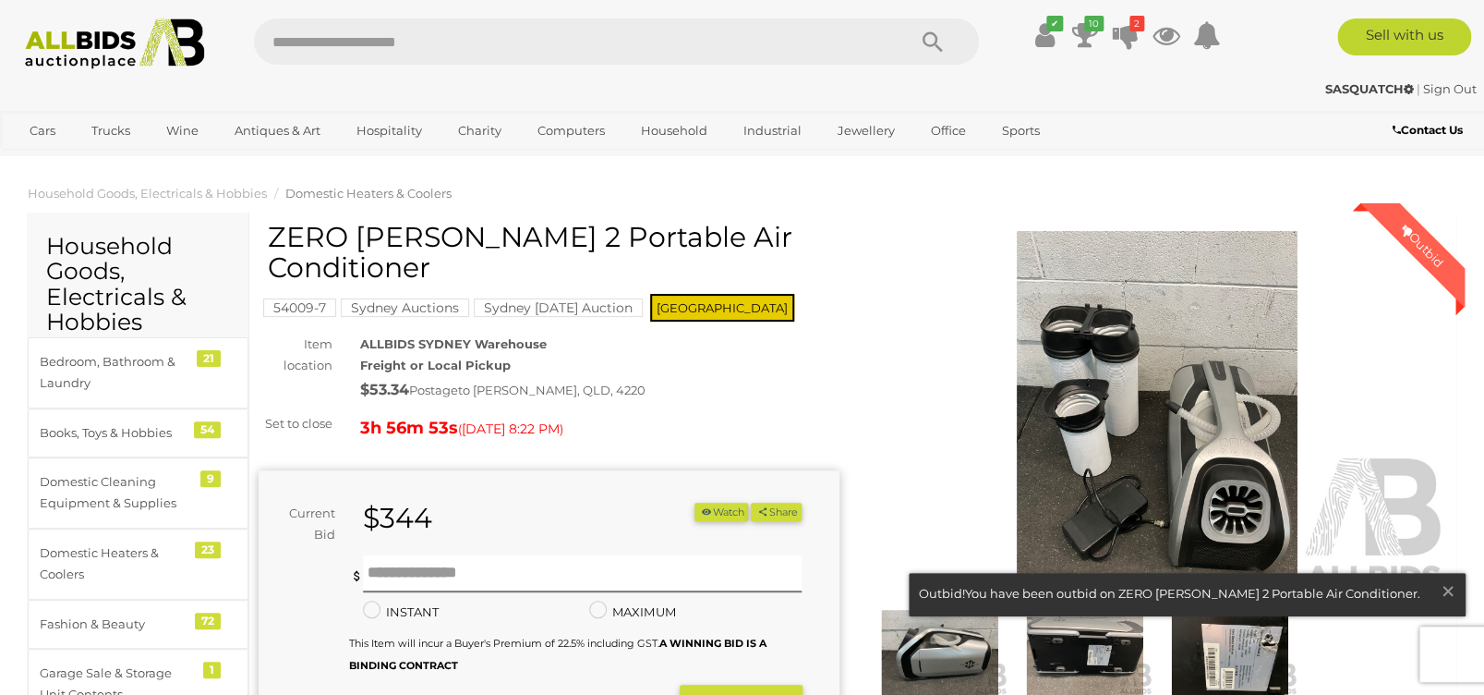
scroll to position [147, 0]
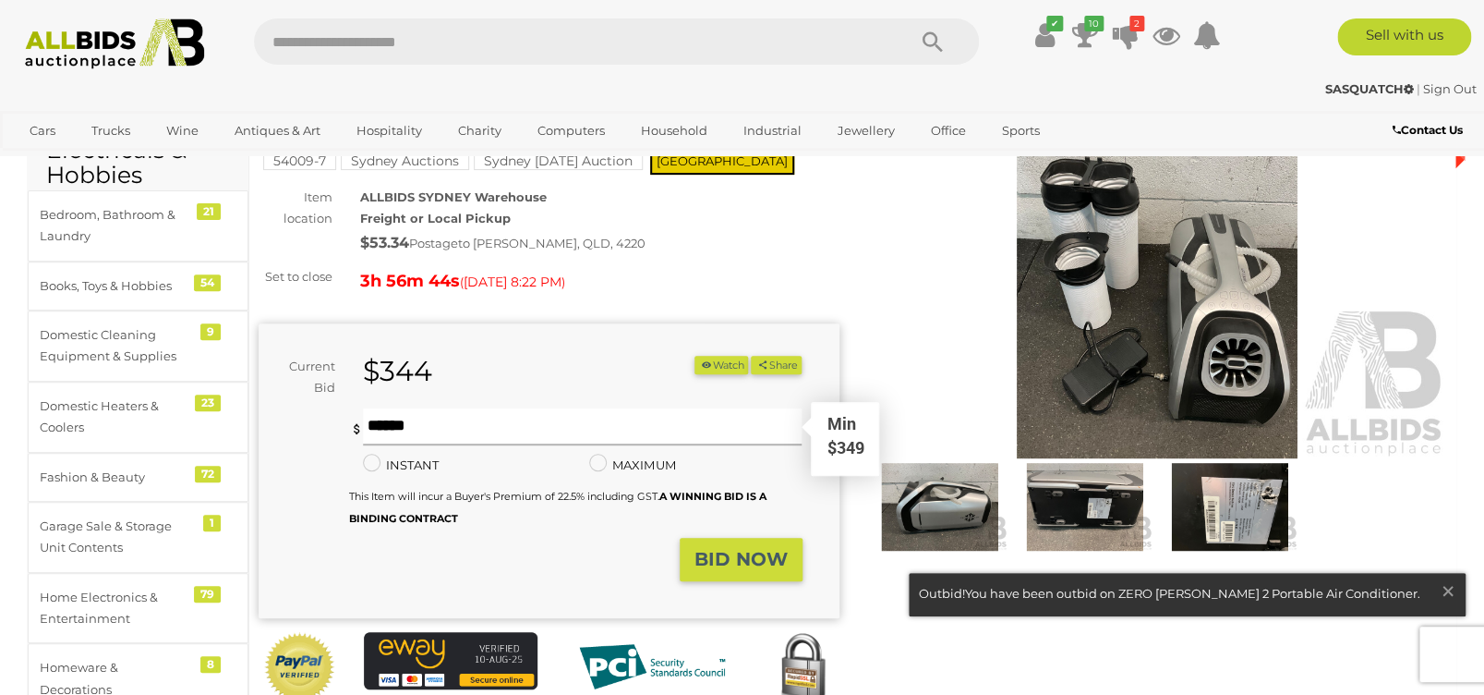
click at [471, 418] on input "text" at bounding box center [582, 426] width 439 height 37
type input "***"
click at [746, 564] on strong "BID NOW" at bounding box center [741, 559] width 93 height 22
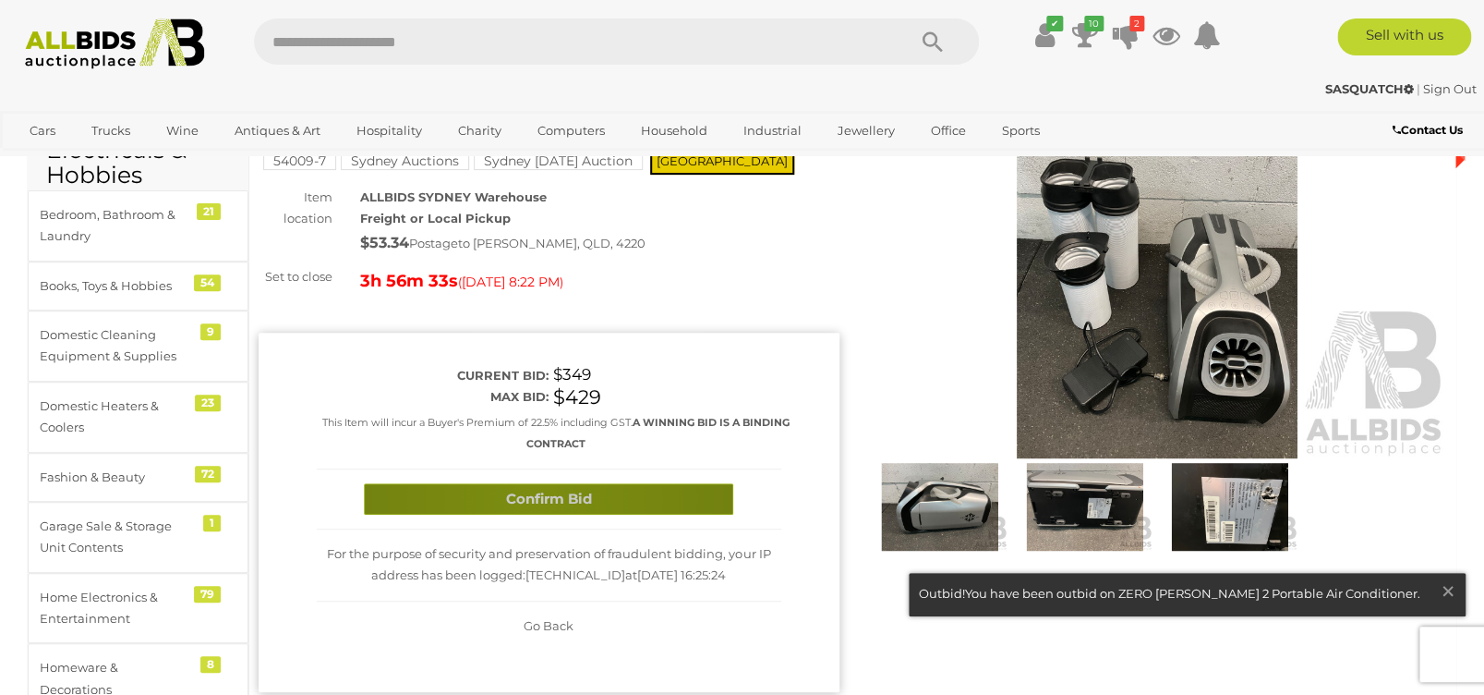
click at [534, 497] on button "Confirm Bid" at bounding box center [548, 499] width 369 height 32
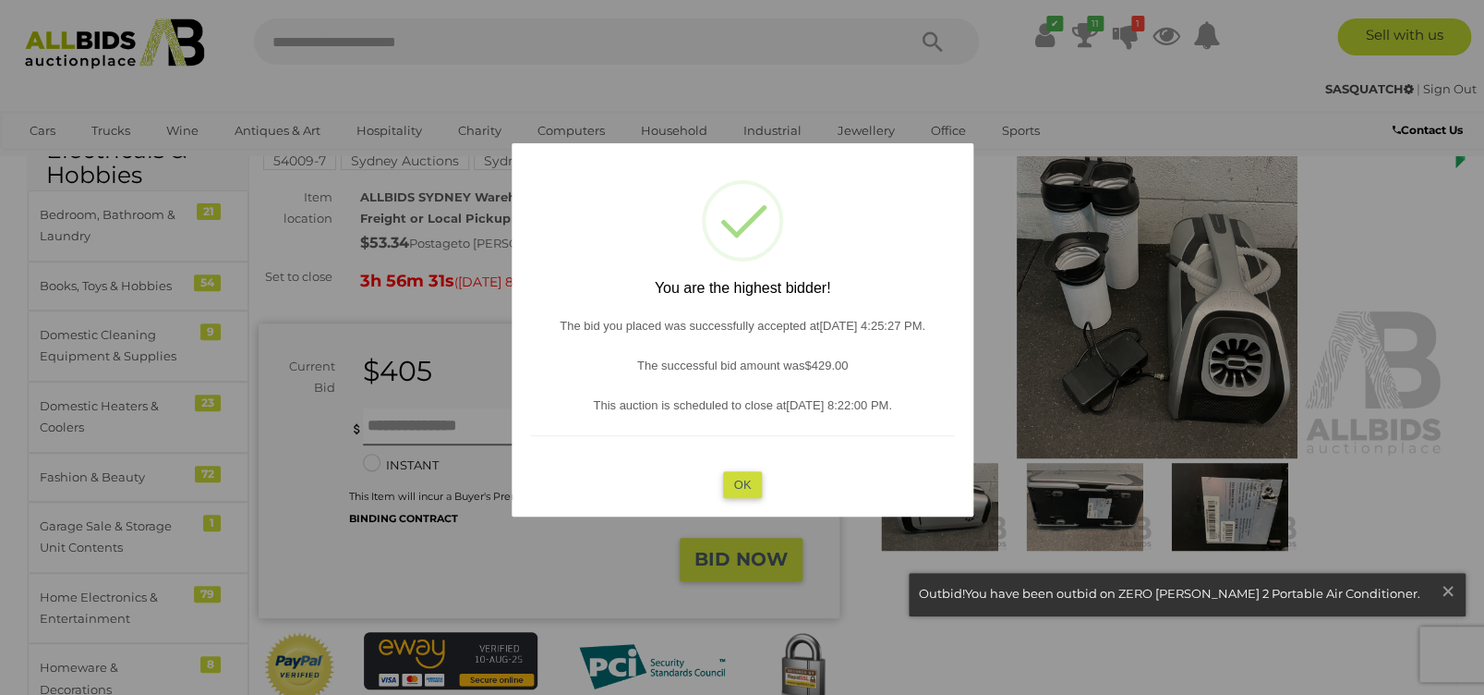
click at [738, 481] on button "OK" at bounding box center [742, 484] width 40 height 27
click at [738, 481] on div "Minimum bid is $410 INSTANT Instant Bid only for this item MAXIMUM This Item wi…" at bounding box center [575, 468] width 425 height 120
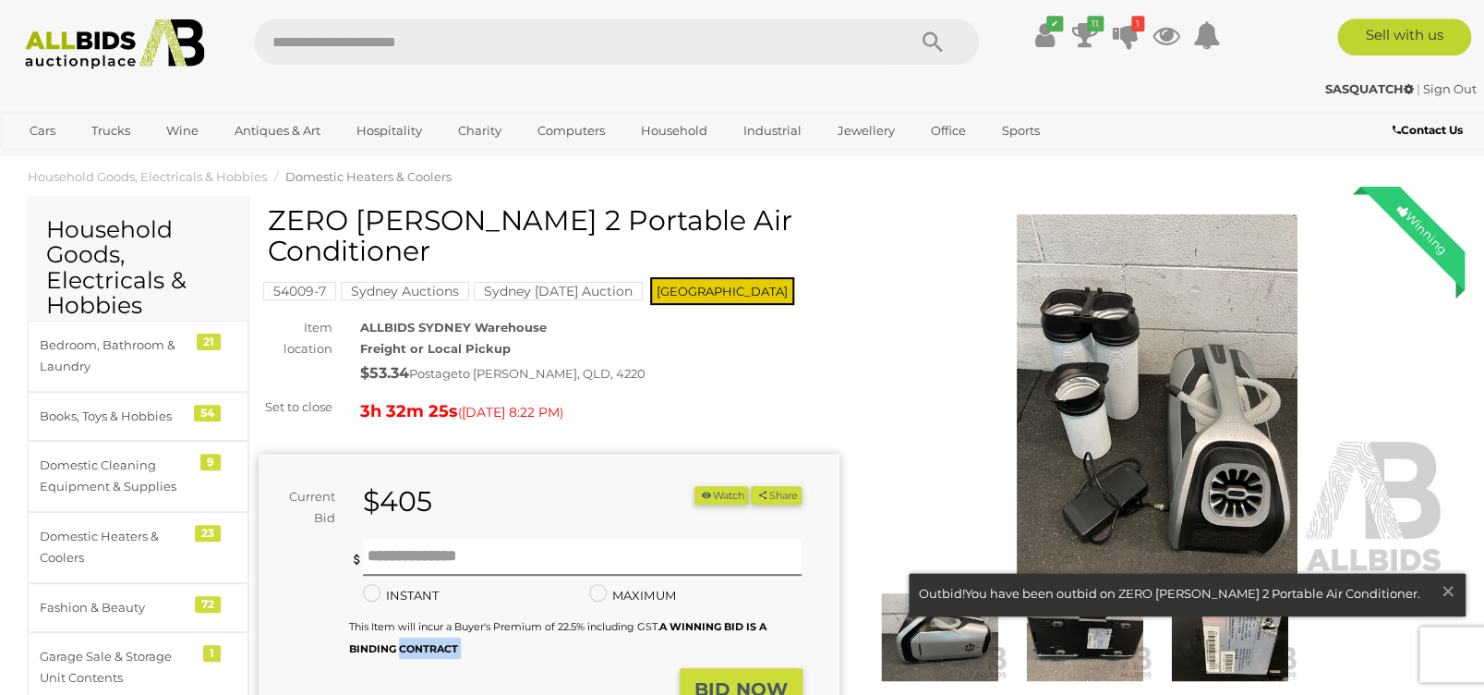
scroll to position [0, 0]
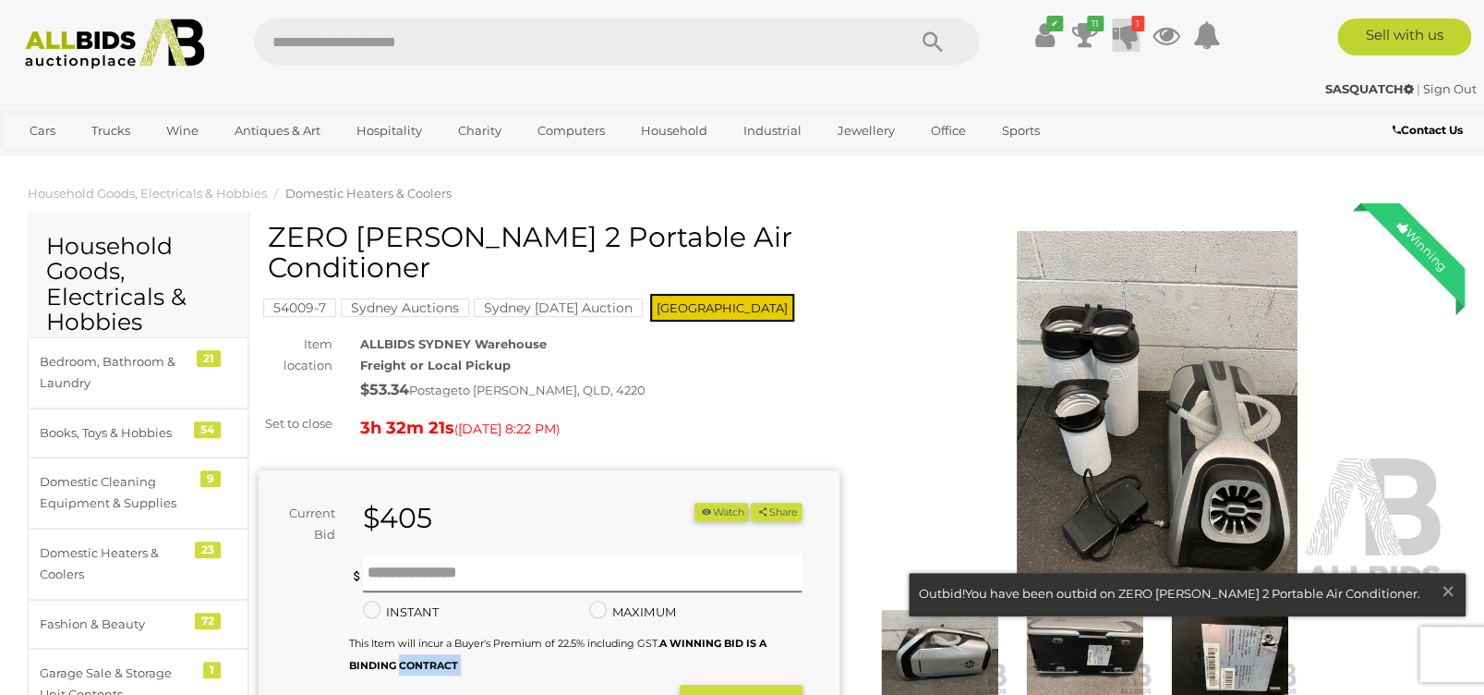
click at [1135, 24] on icon "1" at bounding box center [1137, 24] width 13 height 16
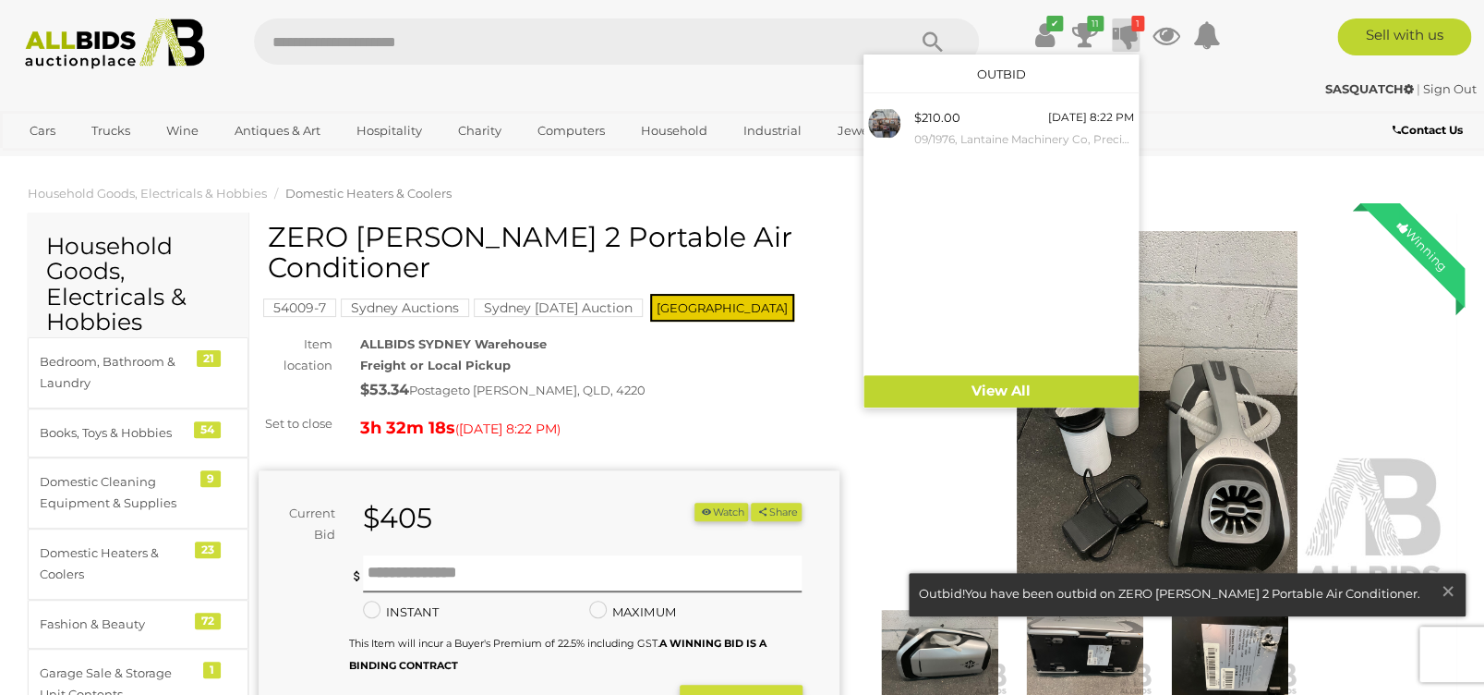
click at [606, 81] on div "SASQUATCH | Sign Out" at bounding box center [742, 89] width 1469 height 21
